Goal: Information Seeking & Learning: Learn about a topic

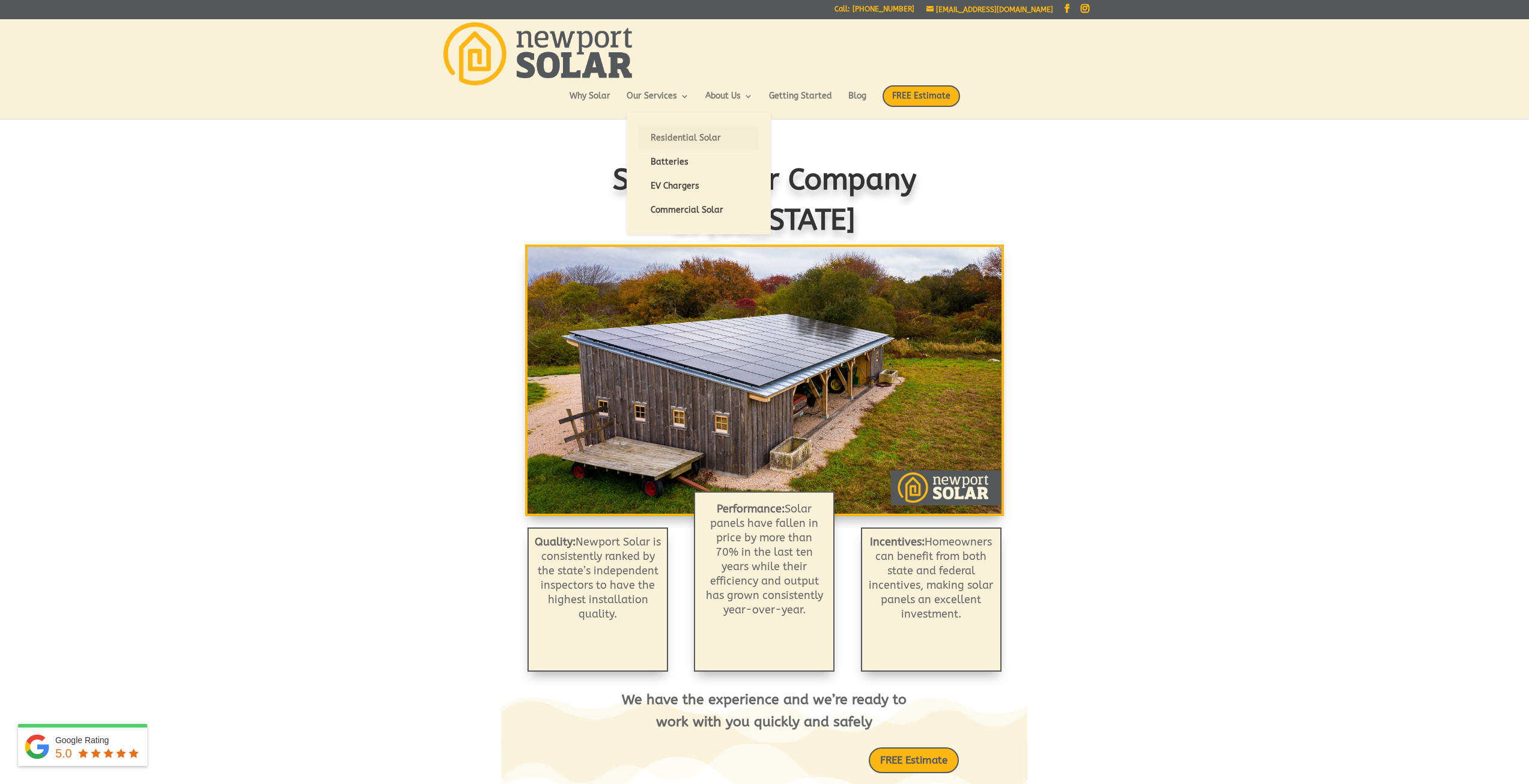
click at [684, 134] on link "Residential Solar" at bounding box center [699, 138] width 121 height 24
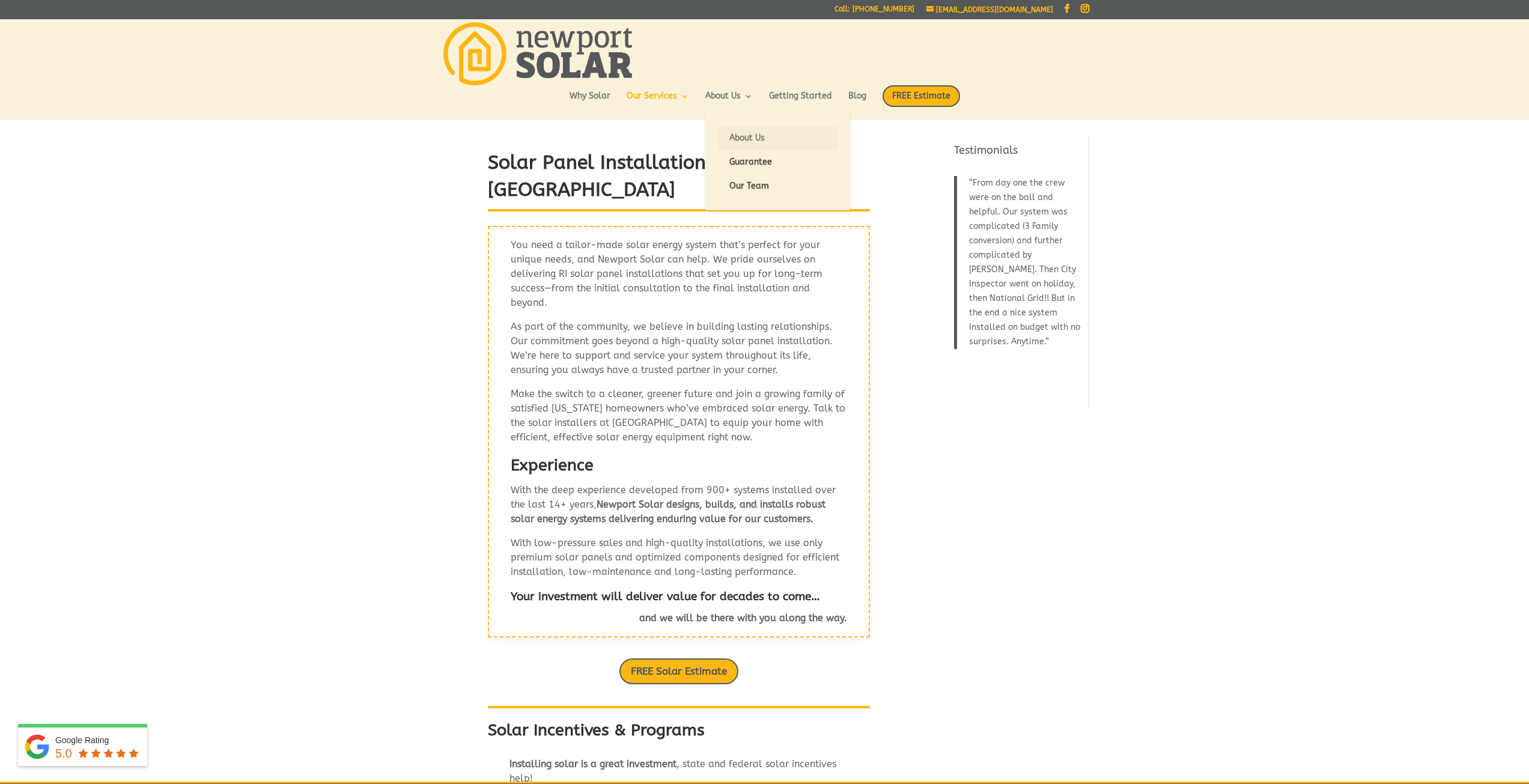
click at [734, 129] on link "About Us" at bounding box center [777, 138] width 121 height 24
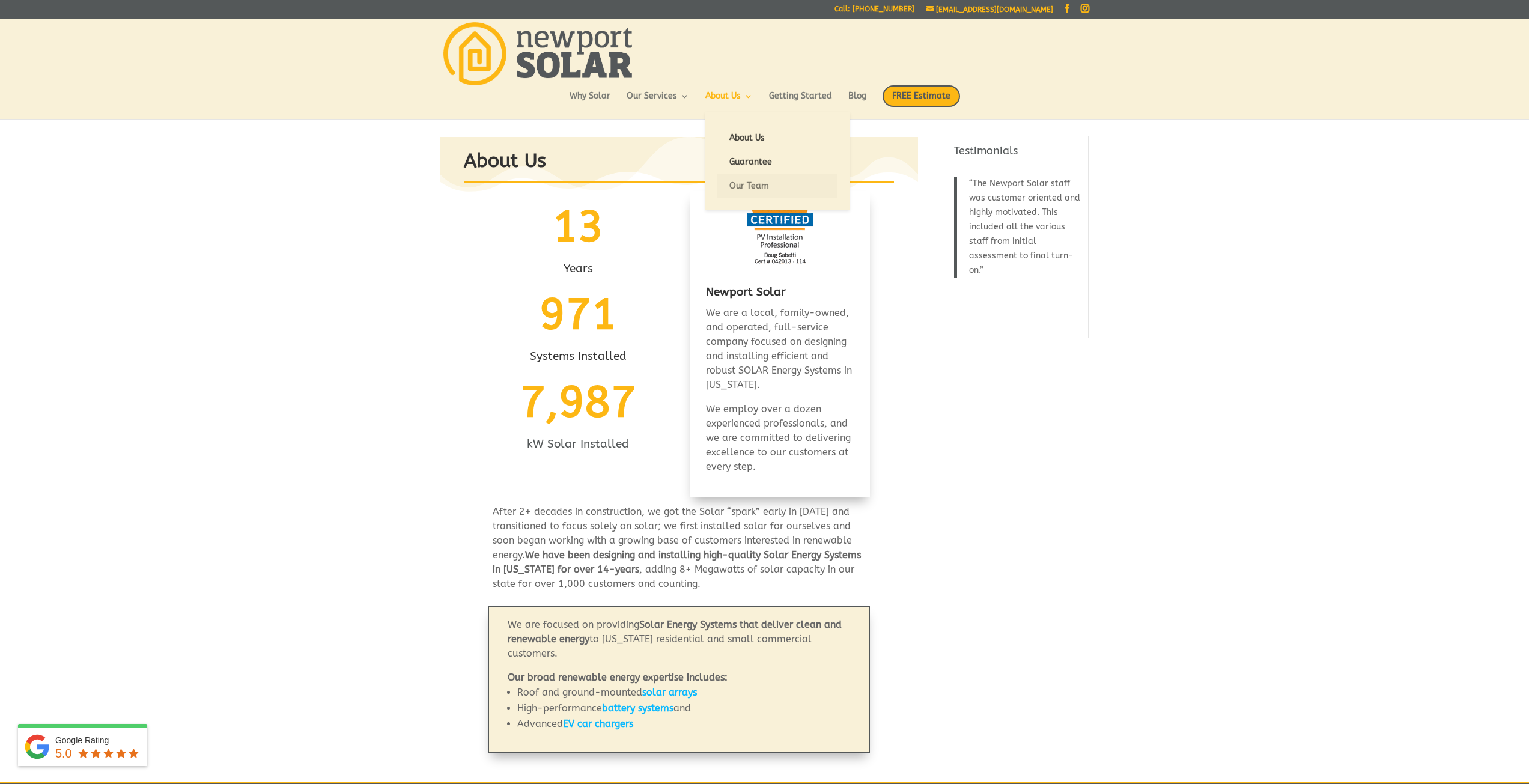
click at [754, 184] on link "Our Team" at bounding box center [777, 186] width 121 height 24
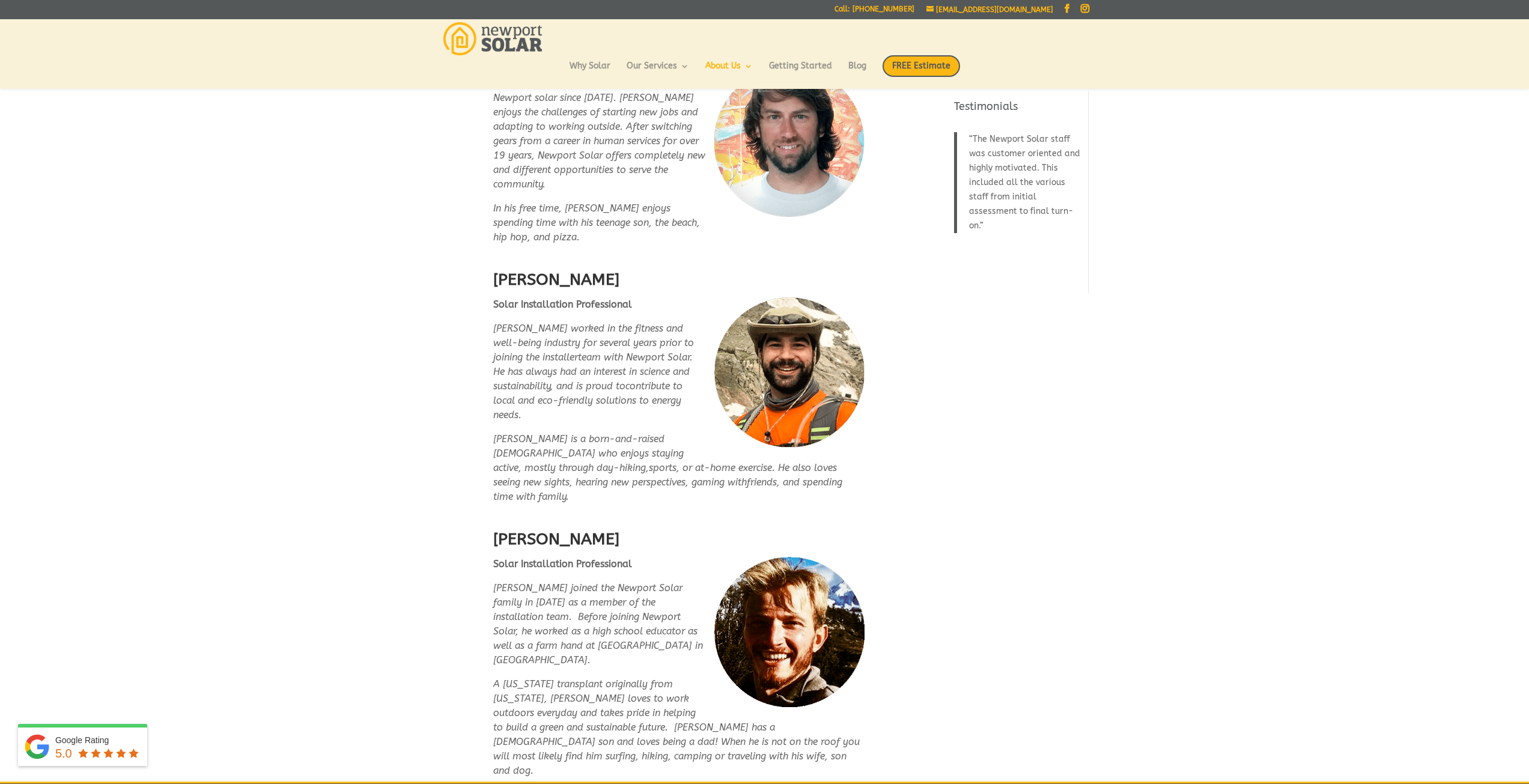
scroll to position [2598, 0]
